Goal: Information Seeking & Learning: Find specific fact

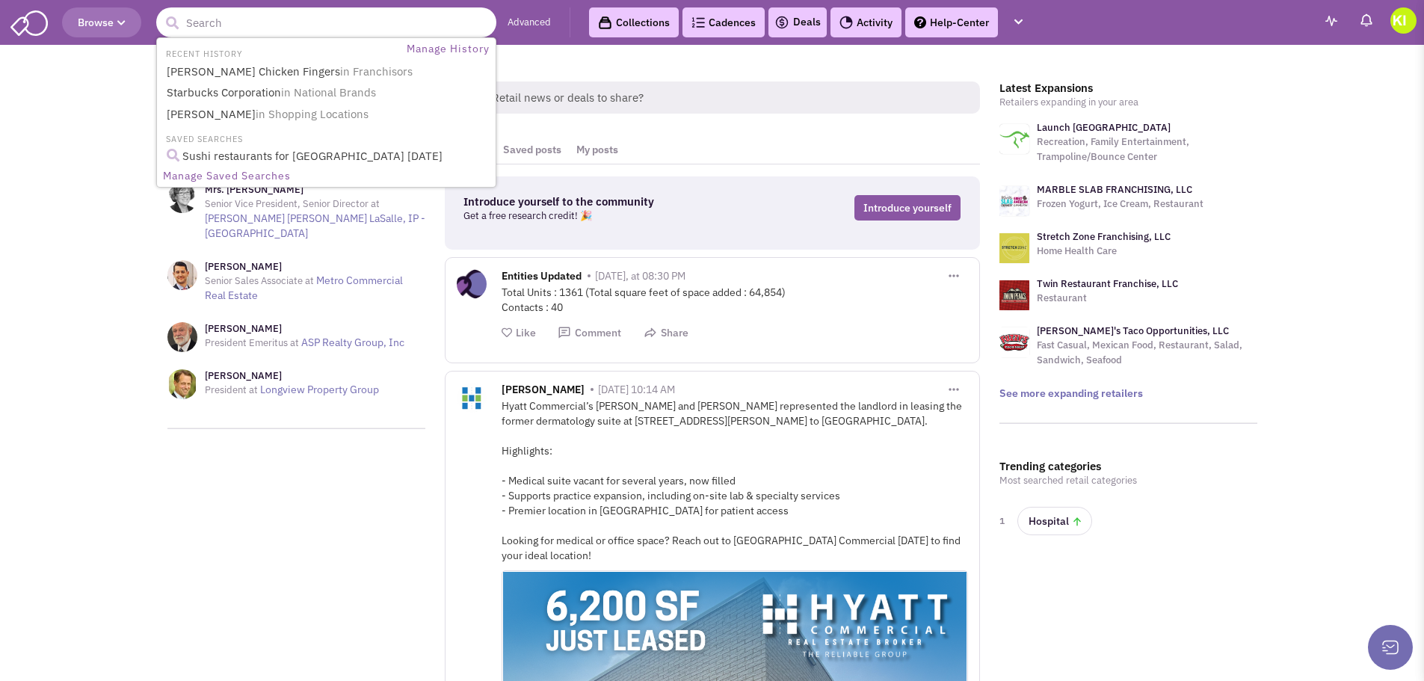
click at [240, 24] on input "text" at bounding box center [326, 22] width 340 height 30
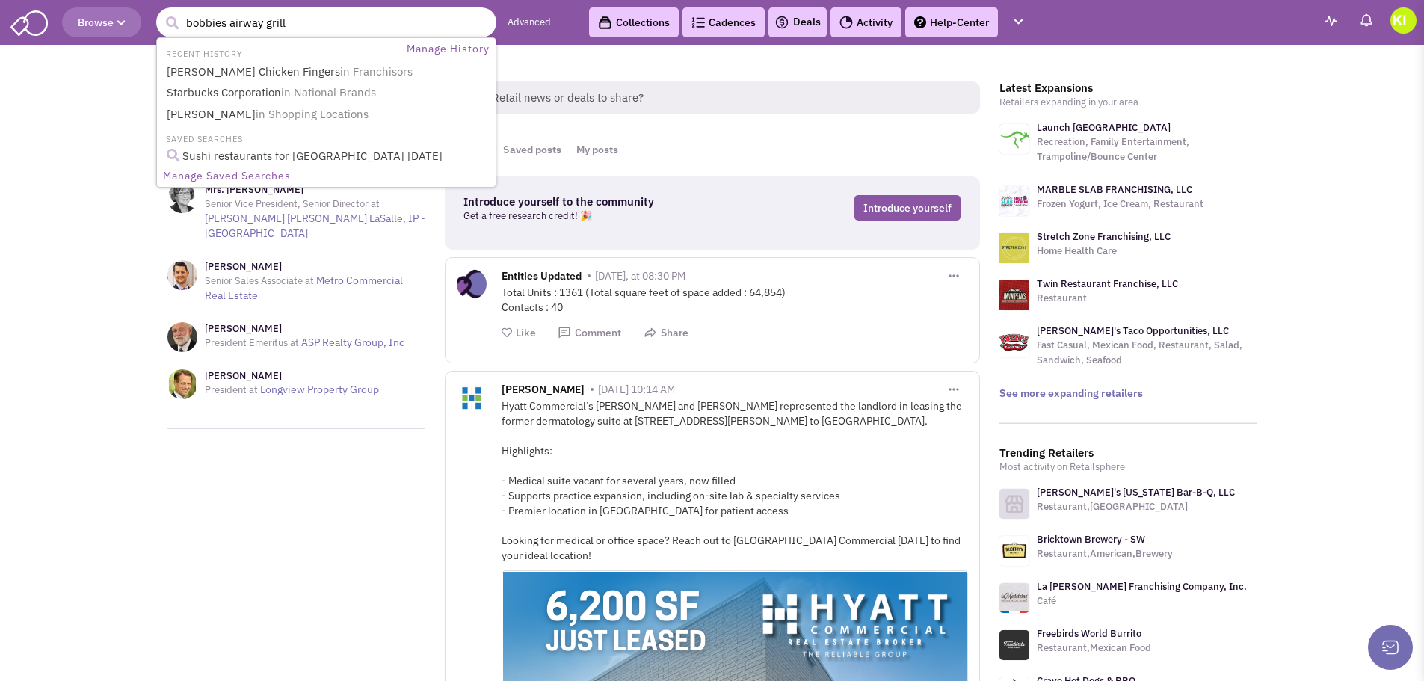
type input "bobbies airway grill"
click at [161, 12] on button "submit" at bounding box center [172, 23] width 22 height 22
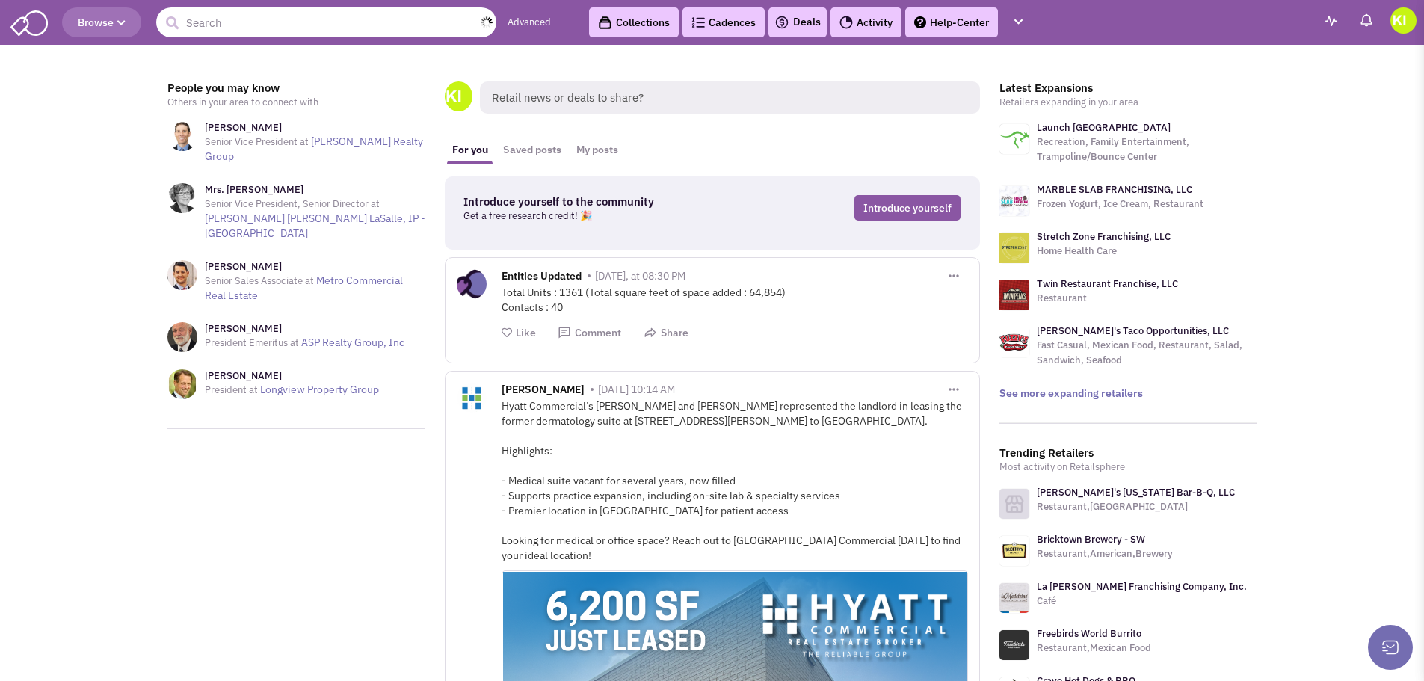
click at [244, 27] on input "text" at bounding box center [326, 22] width 340 height 30
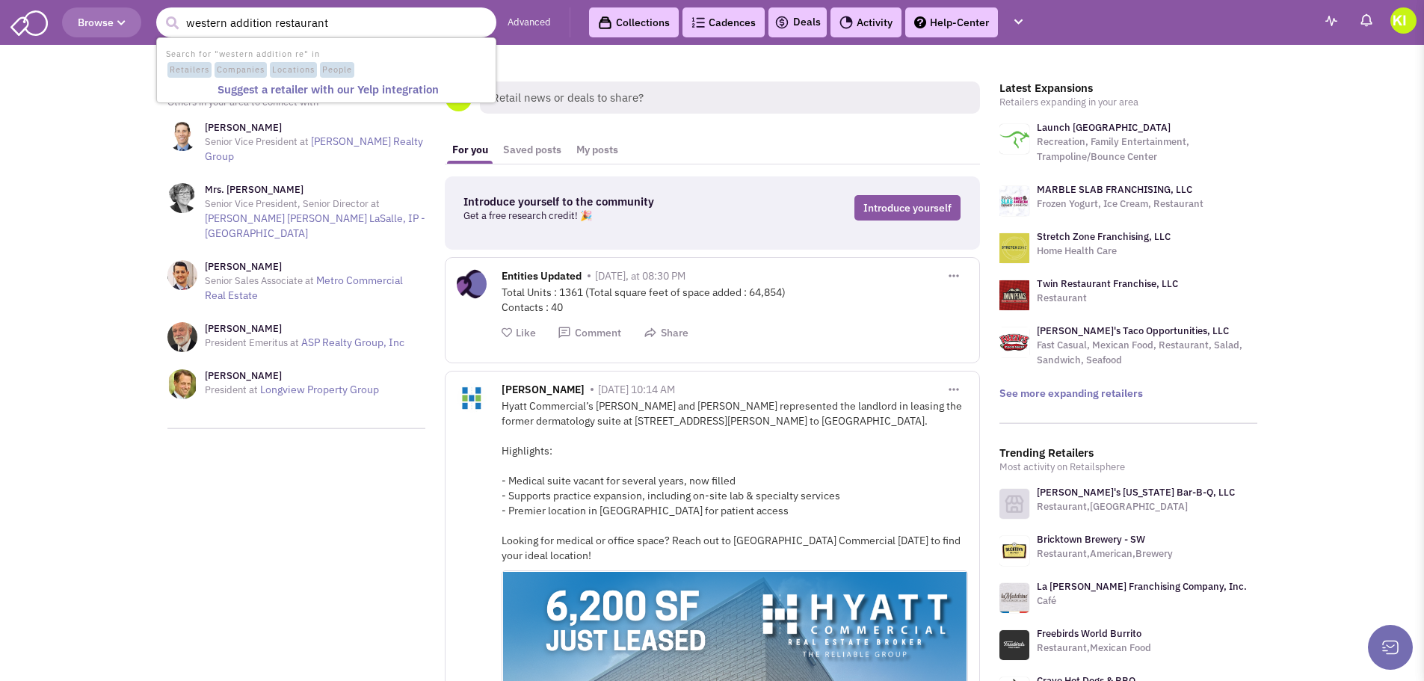
type input "western addition restaurant"
click at [161, 12] on button "submit" at bounding box center [172, 23] width 22 height 22
